Goal: Transaction & Acquisition: Purchase product/service

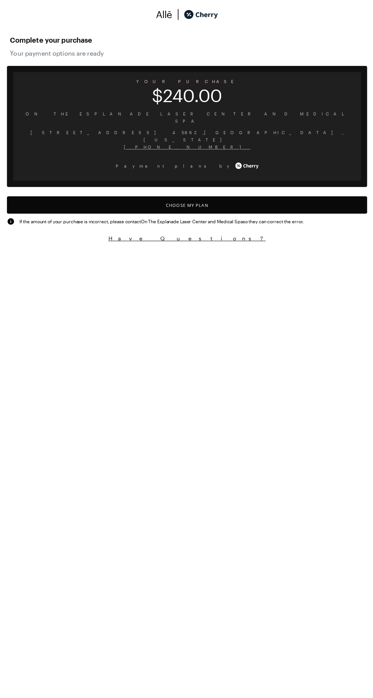
click at [245, 199] on button "Choose My Plan" at bounding box center [186, 207] width 355 height 17
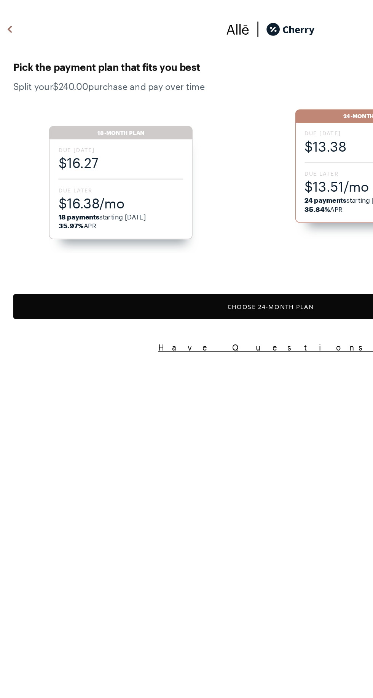
click at [242, 116] on div "Due [DATE] $13.38 Due Later $13.51/mo 24 payments starting [DATE] 35.84% APR" at bounding box center [253, 119] width 99 height 69
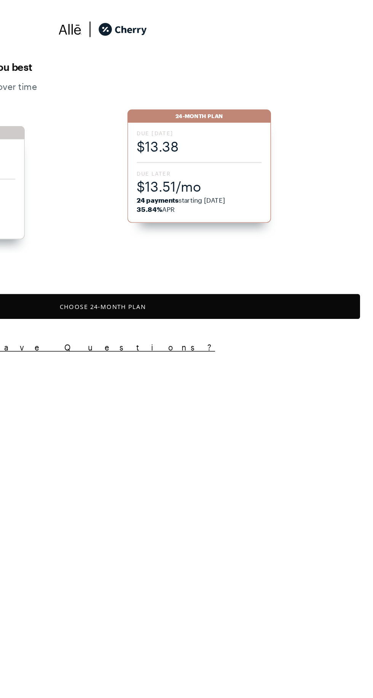
click at [273, 126] on span "$13.51/mo" at bounding box center [253, 128] width 86 height 13
click at [291, 209] on button "Choose 24 -Month Plan" at bounding box center [186, 211] width 355 height 17
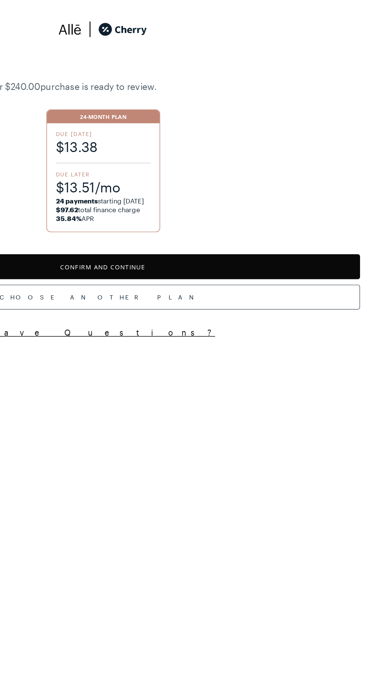
click at [269, 185] on button "Confirm and Continue" at bounding box center [186, 183] width 355 height 17
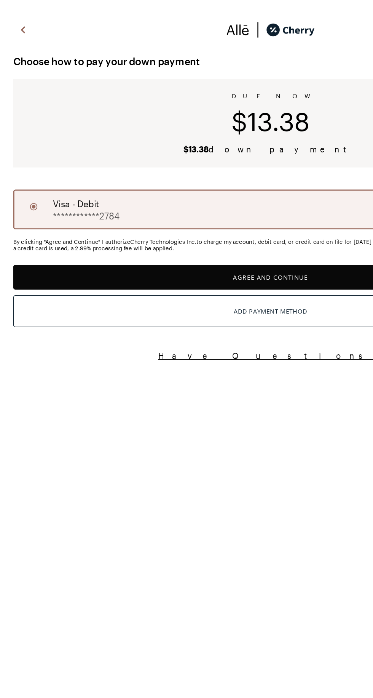
click at [232, 187] on button "Agree and Continue" at bounding box center [186, 191] width 355 height 17
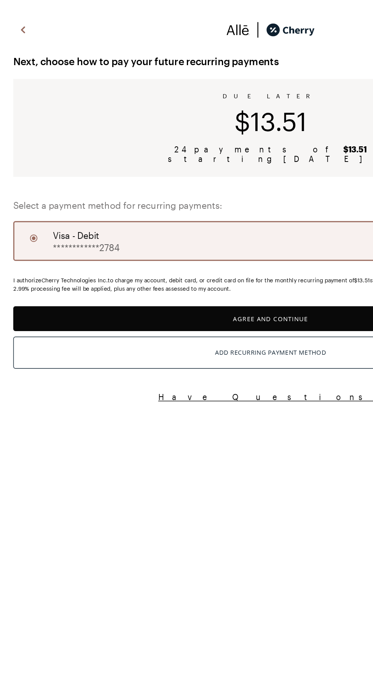
click at [205, 218] on button "Agree and Continue" at bounding box center [186, 219] width 355 height 17
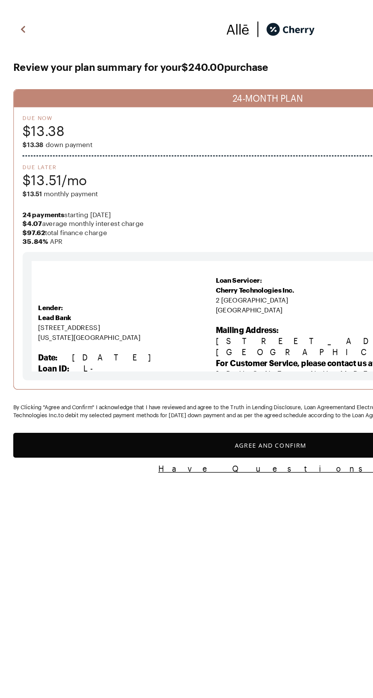
click at [222, 316] on button "Agree and Confirm" at bounding box center [186, 306] width 355 height 17
